Goal: Information Seeking & Learning: Learn about a topic

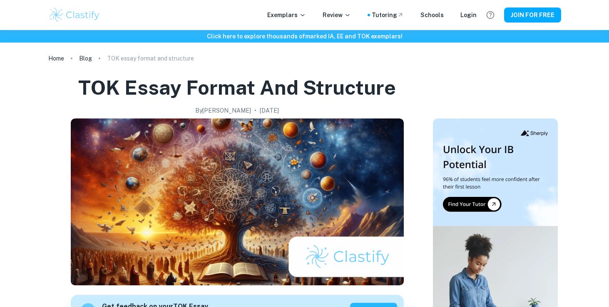
scroll to position [419, 0]
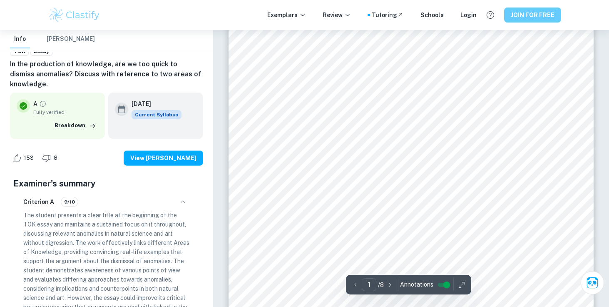
scroll to position [86, 0]
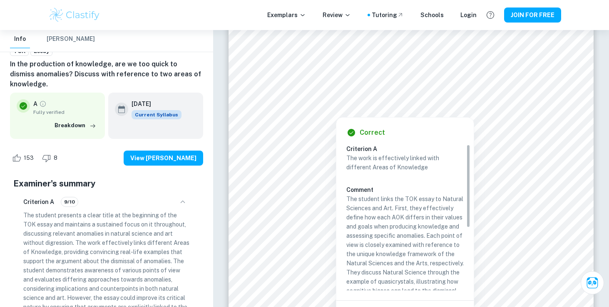
click at [299, 85] on div at bounding box center [404, 86] width 265 height 17
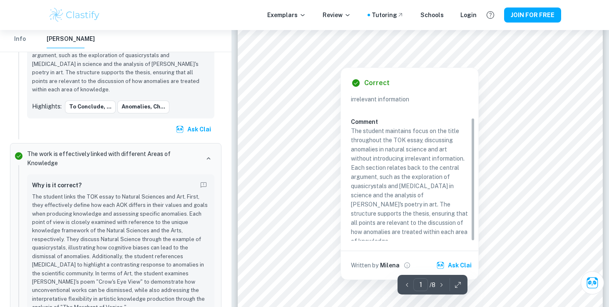
scroll to position [27, 0]
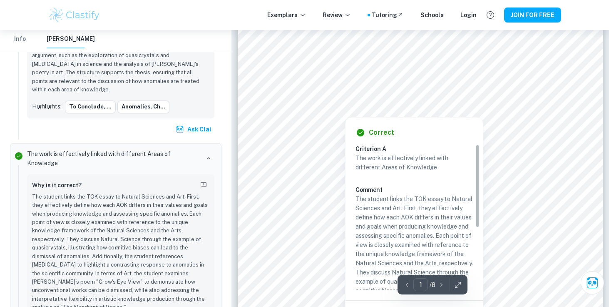
click at [297, 102] on div at bounding box center [346, 108] width 130 height 12
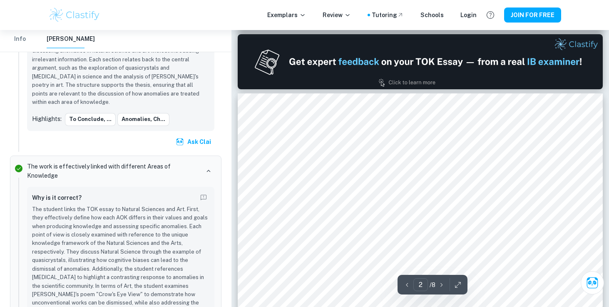
scroll to position [636, 0]
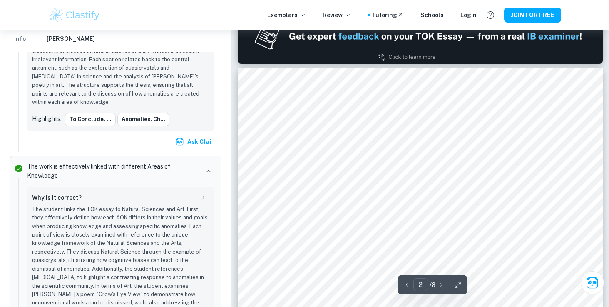
type input "1"
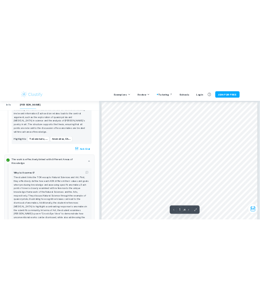
scroll to position [18, 0]
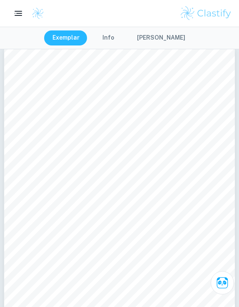
scroll to position [14, 0]
